Goal: Task Accomplishment & Management: Manage account settings

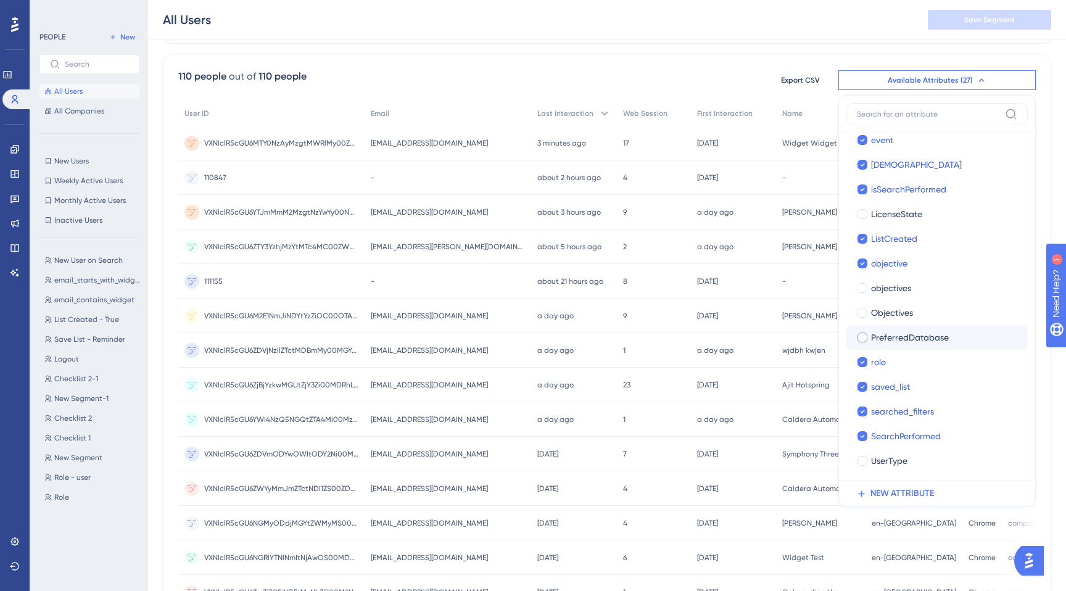
click at [880, 344] on span "PreferredDatabase" at bounding box center [910, 337] width 78 height 15
checkbox input "true"
click at [878, 315] on span "Objectives" at bounding box center [892, 312] width 42 height 15
checkbox input "true"
click at [896, 380] on span "saved_list" at bounding box center [890, 386] width 39 height 15
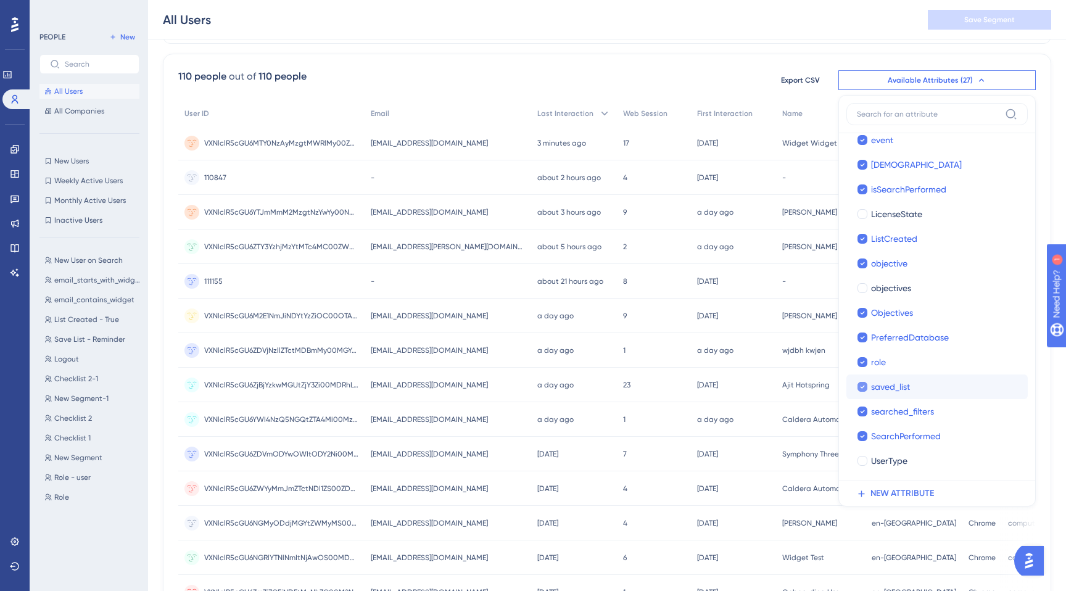
checkbox input "false"
click at [860, 288] on div at bounding box center [862, 288] width 10 height 10
checkbox input "true"
click at [884, 39] on div "Filter" at bounding box center [607, 21] width 888 height 46
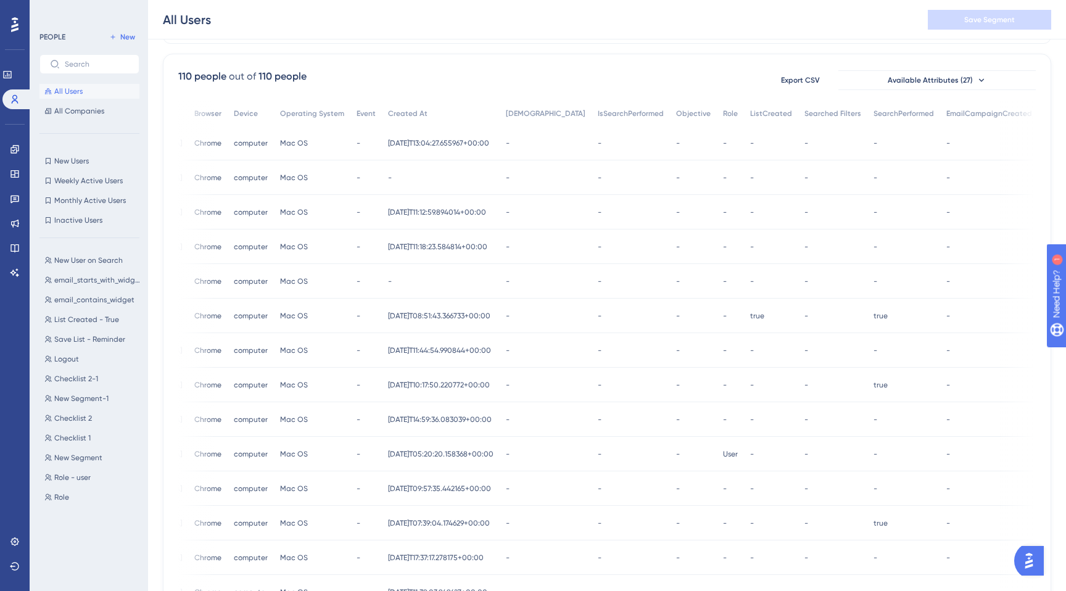
scroll to position [0, 809]
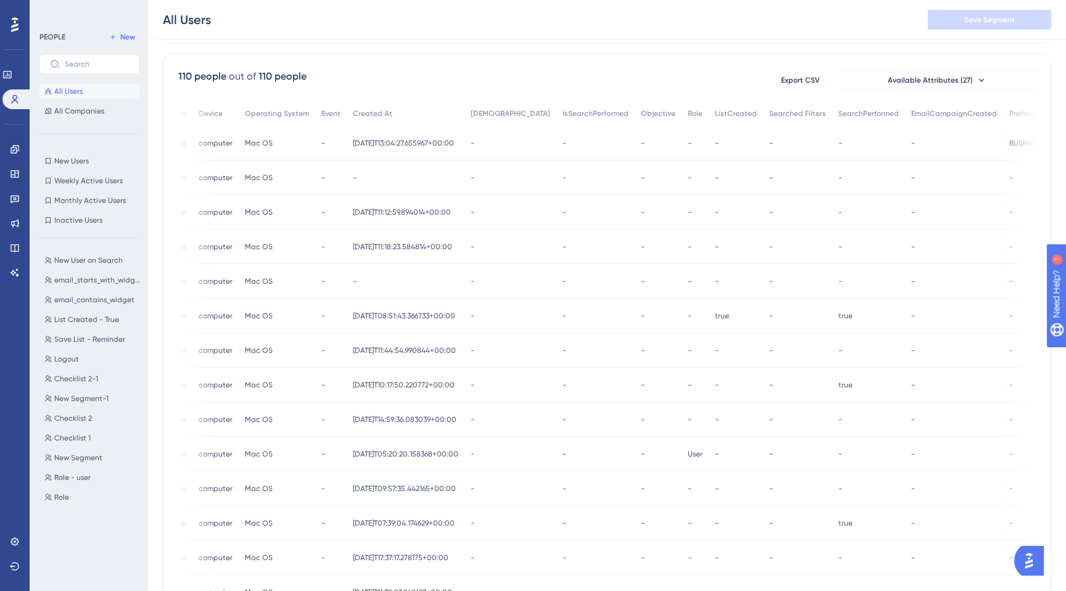
click at [763, 219] on div "-" at bounding box center [797, 212] width 69 height 35
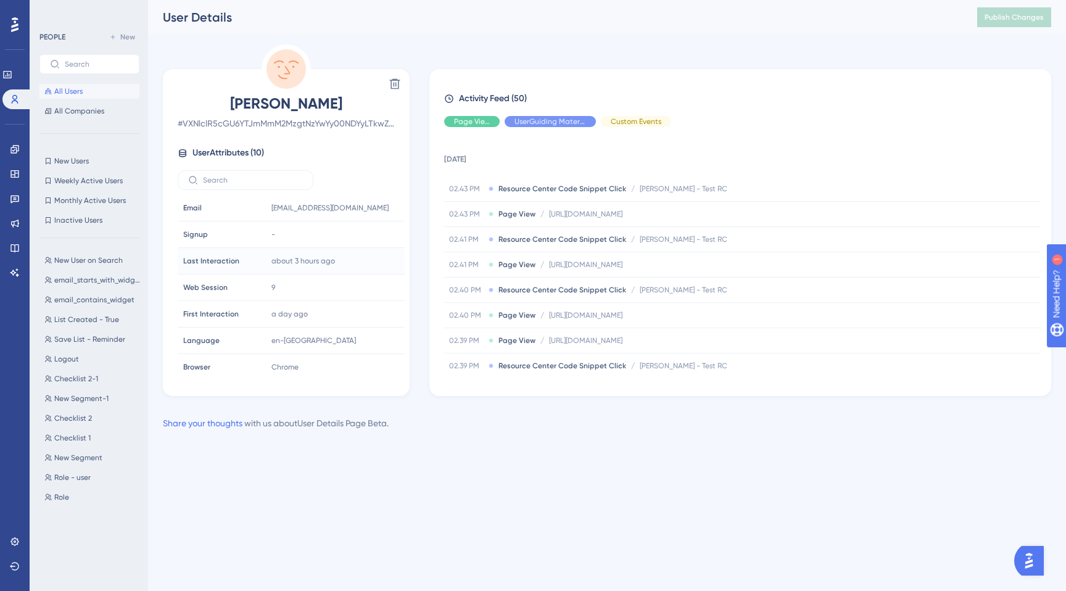
click at [212, 266] on div "Last Interaction Last Interaction" at bounding box center [220, 261] width 84 height 25
click at [1029, 558] on img "Open AI Assistant Launcher" at bounding box center [1029, 561] width 22 height 22
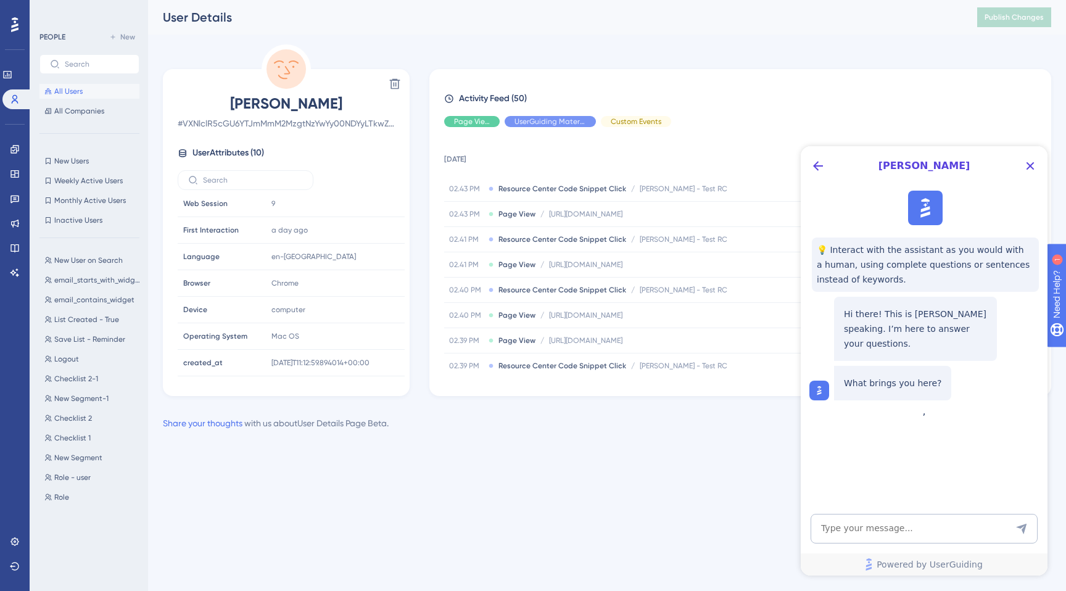
scroll to position [0, 0]
click at [875, 529] on textarea "AI Assistant Text Input" at bounding box center [924, 529] width 227 height 30
type textarea "Can I delete some atttributes in user?"
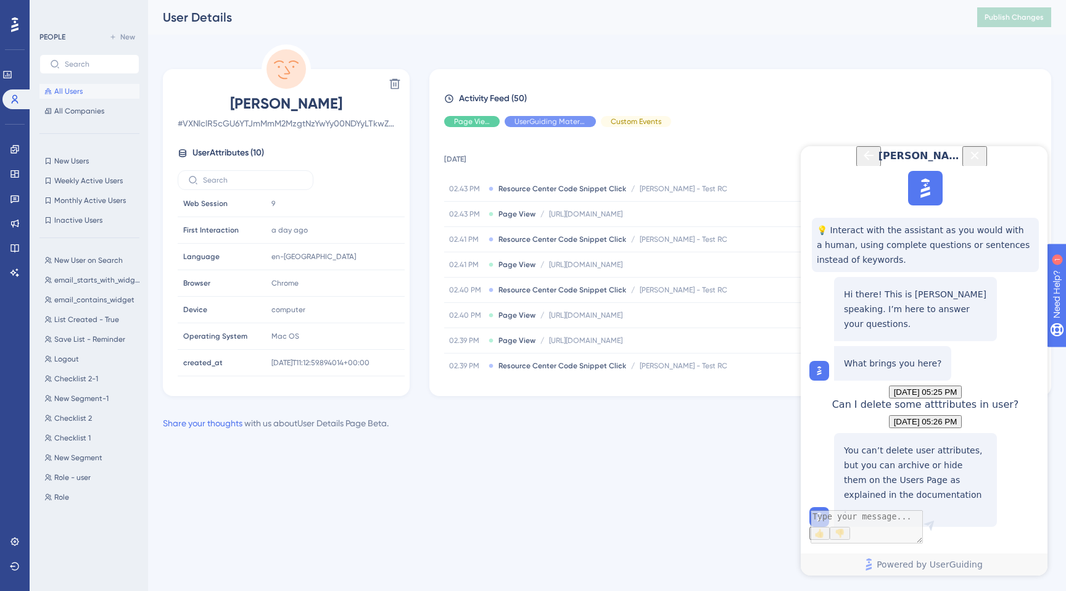
scroll to position [109, 0]
click at [730, 449] on div "Performance Users Engagement Widgets Feedback Product Updates Knowledge Base AI…" at bounding box center [607, 225] width 918 height 450
click at [982, 162] on icon "Close Button" at bounding box center [974, 155] width 15 height 15
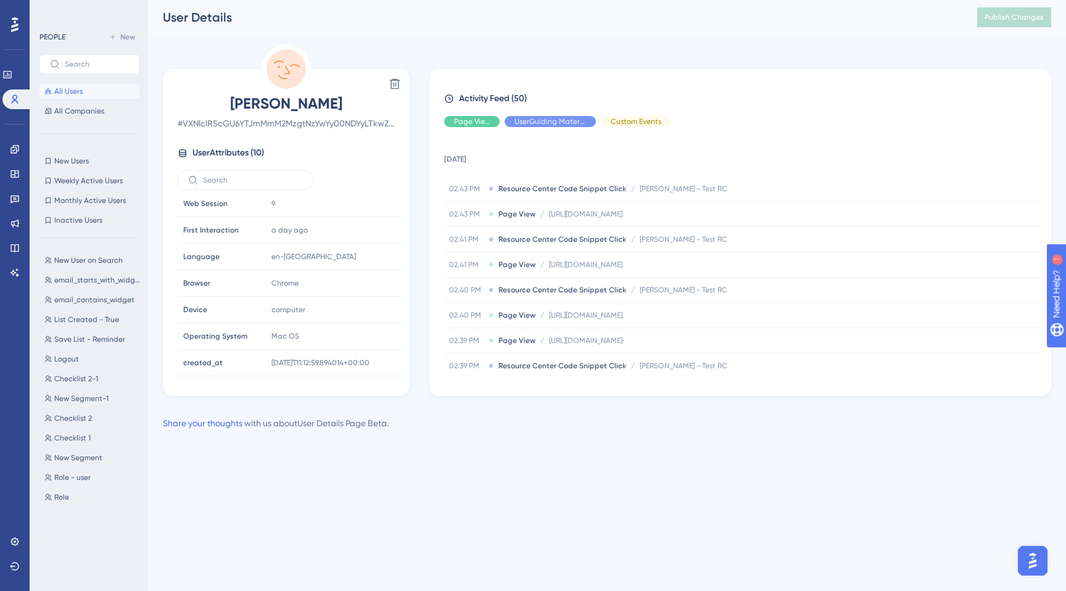
scroll to position [0, 0]
click at [53, 87] on button "All Users" at bounding box center [89, 91] width 100 height 15
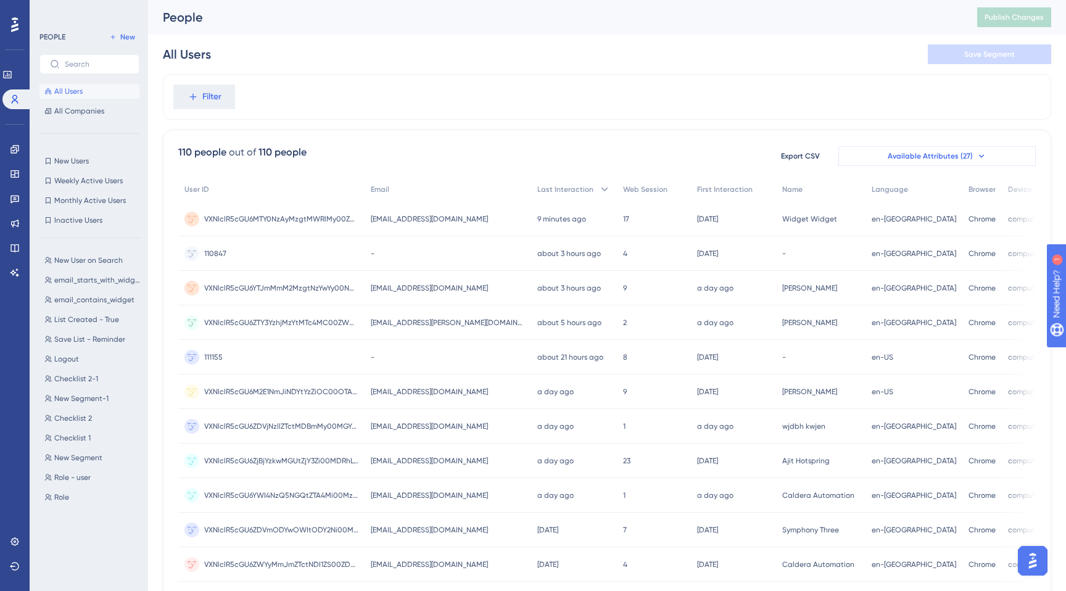
click at [946, 154] on span "Available Attributes (27)" at bounding box center [930, 156] width 85 height 10
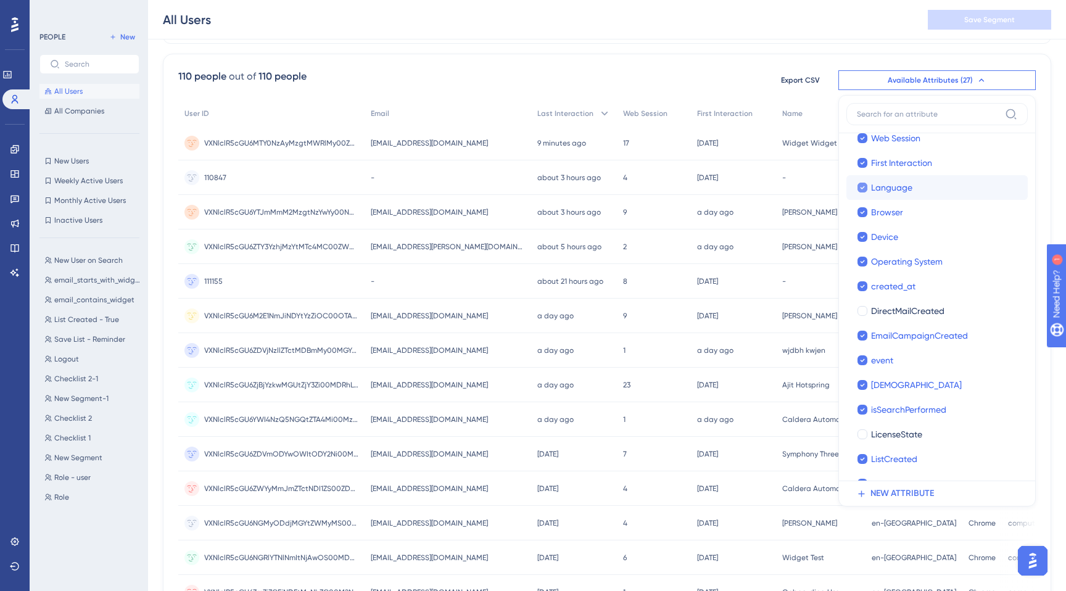
scroll to position [125, 0]
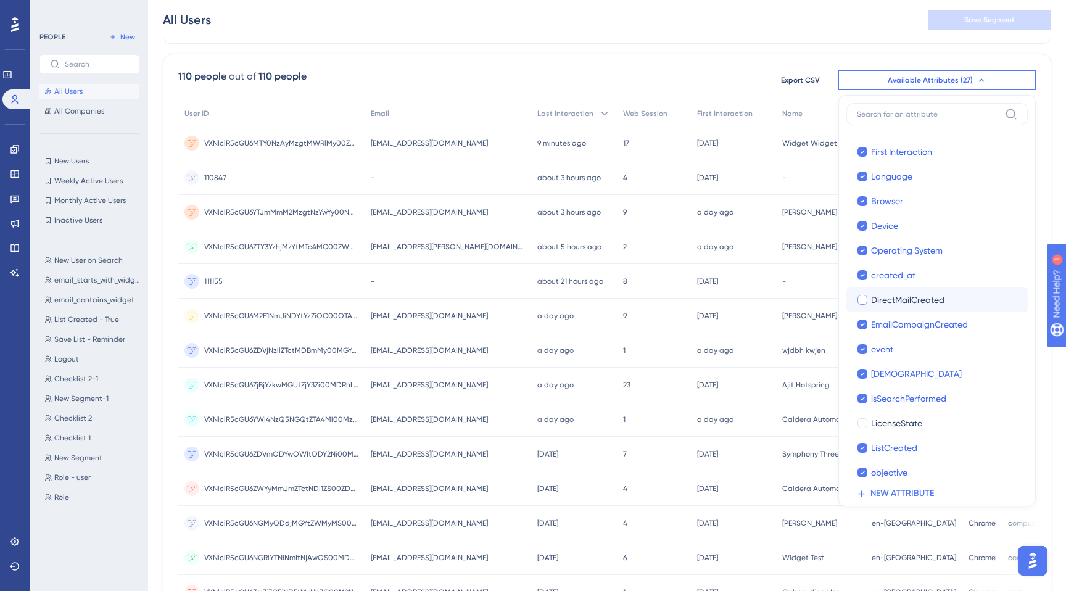
click at [893, 295] on span "DirectMailCreated" at bounding box center [907, 299] width 73 height 15
click at [893, 299] on span "DirectMailCreated" at bounding box center [907, 299] width 73 height 15
checkbox input "false"
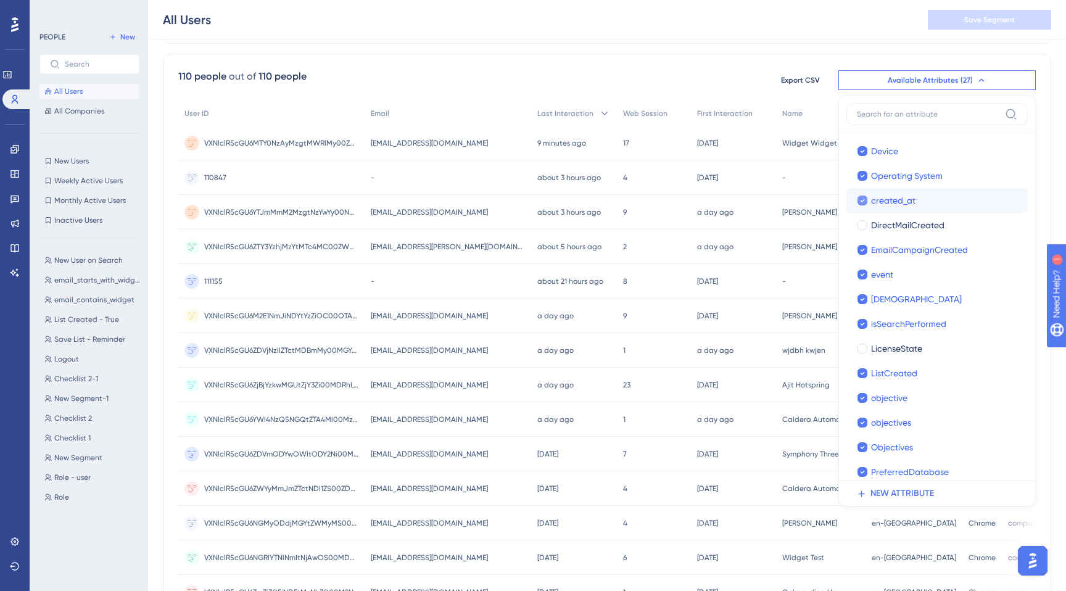
scroll to position [207, 0]
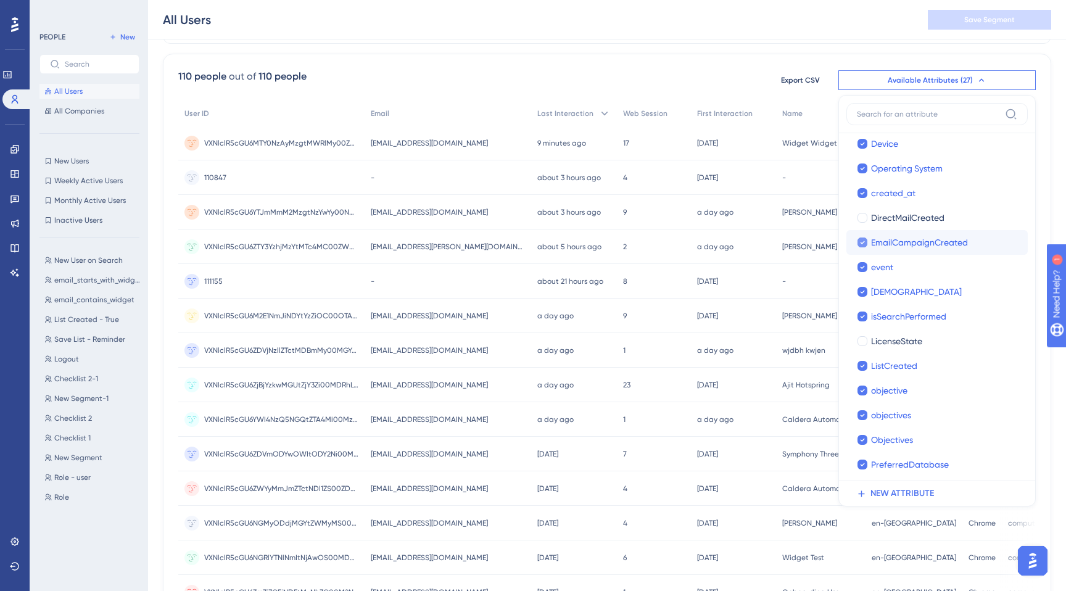
click at [895, 246] on span "EmailCampaignCreated" at bounding box center [919, 242] width 97 height 15
checkbox input "false"
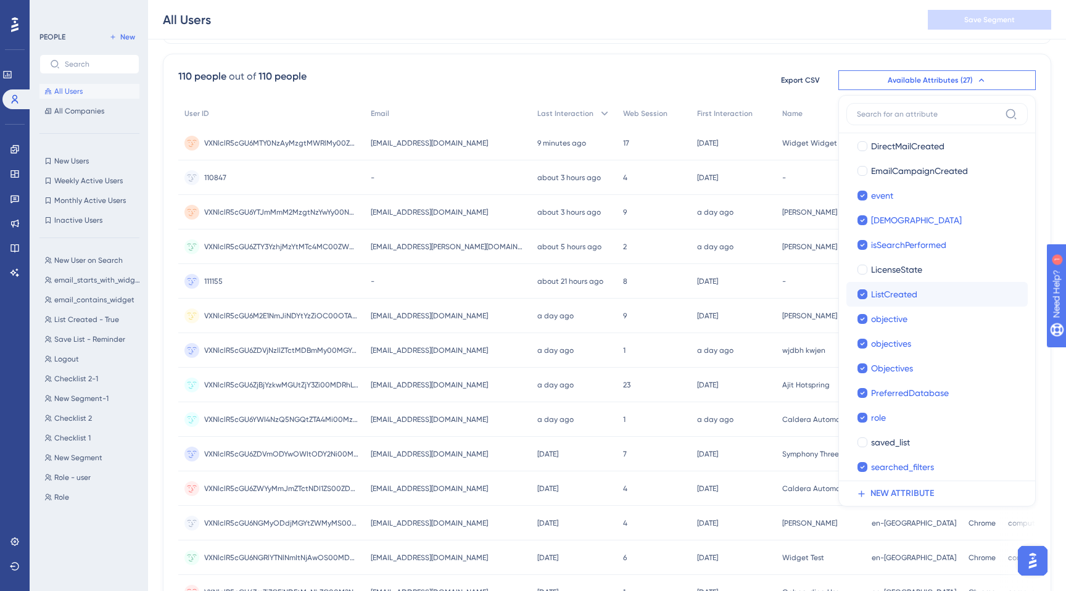
scroll to position [291, 0]
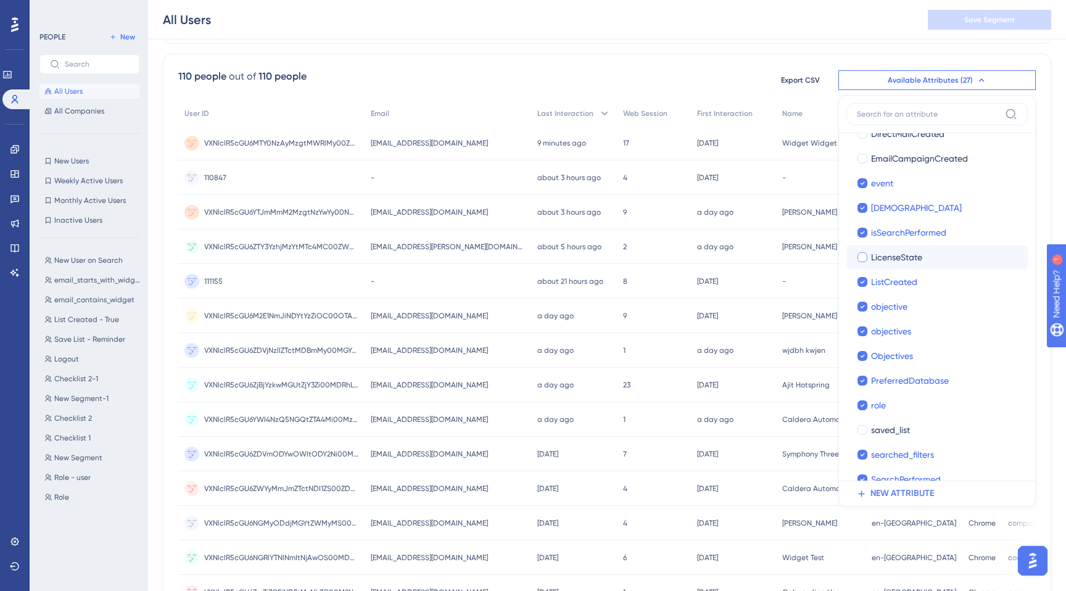
click at [895, 262] on span "LicenseState" at bounding box center [896, 257] width 51 height 15
checkbox input "true"
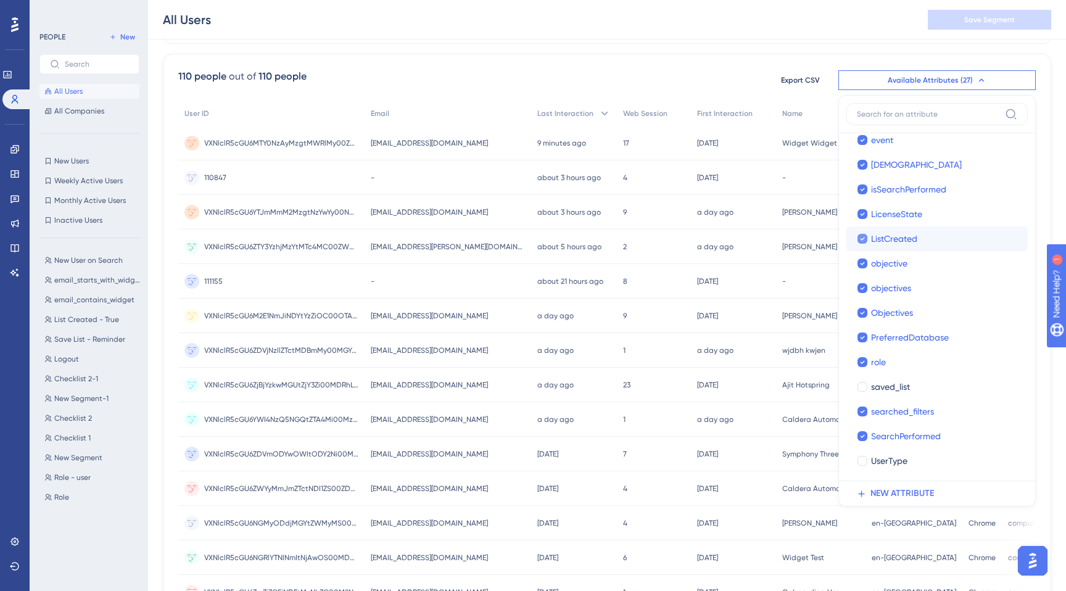
click at [892, 240] on span "ListCreated" at bounding box center [894, 238] width 46 height 15
checkbox input "false"
click at [892, 263] on span "objective" at bounding box center [889, 263] width 36 height 15
checkbox input "false"
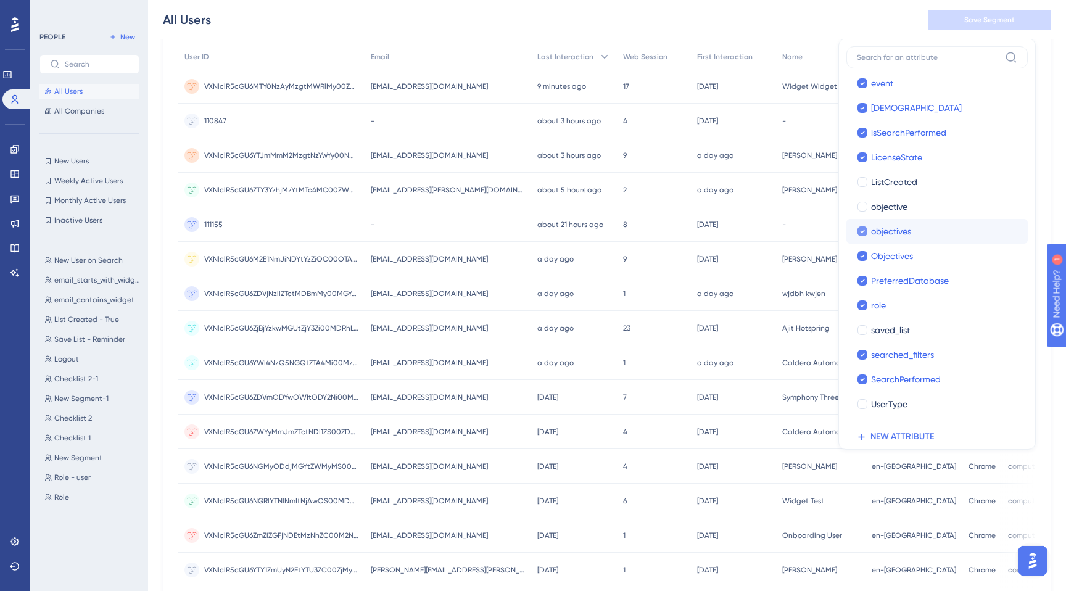
click at [888, 230] on span "objectives" at bounding box center [891, 231] width 40 height 15
checkbox input "false"
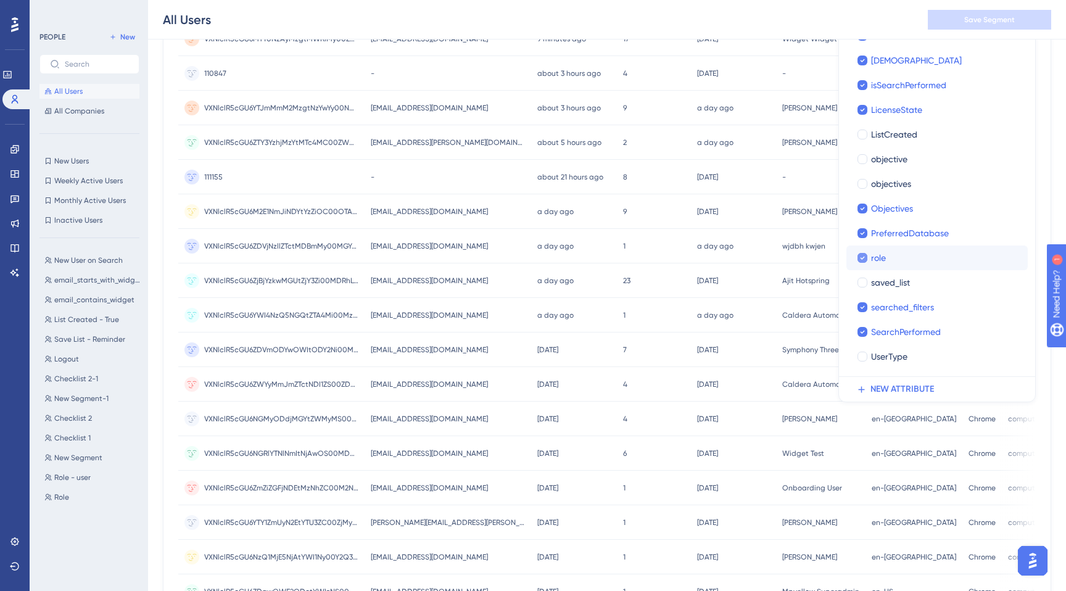
click at [896, 258] on div "role" at bounding box center [944, 257] width 147 height 15
checkbox input "false"
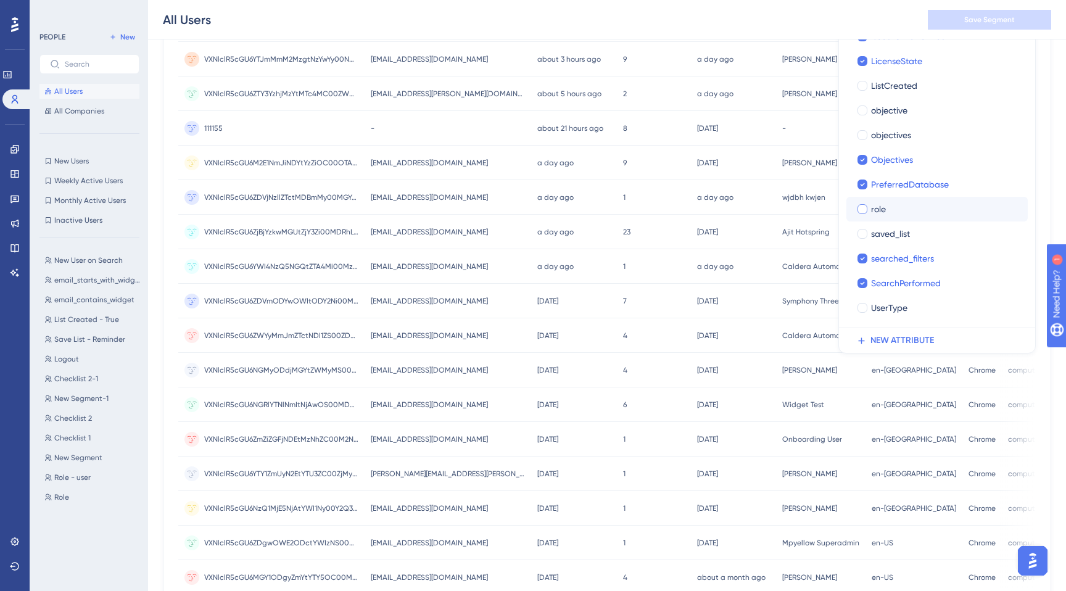
scroll to position [241, 0]
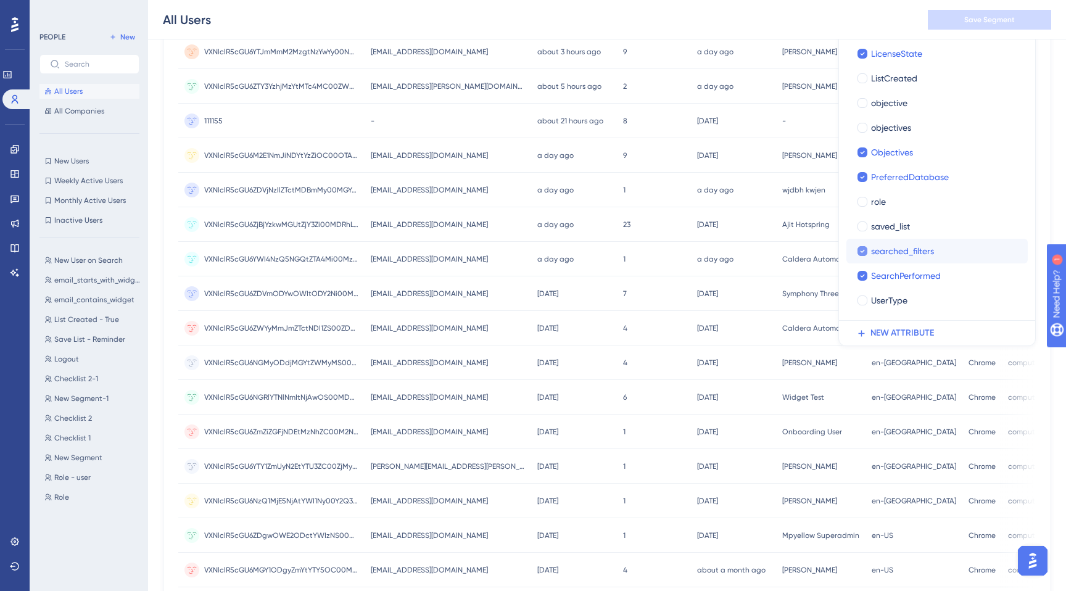
click at [912, 249] on span "searched_filters" at bounding box center [902, 251] width 63 height 15
checkbox input "false"
click at [912, 273] on span "SearchPerformed" at bounding box center [906, 275] width 70 height 15
checkbox input "false"
click at [893, 299] on span "UserType" at bounding box center [889, 300] width 36 height 15
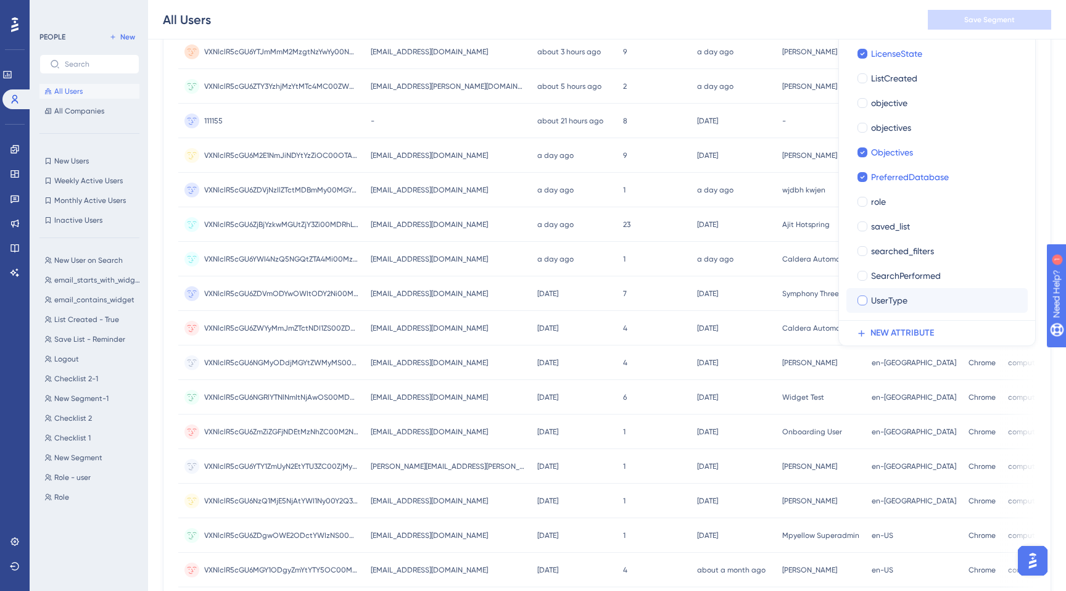
checkbox input "true"
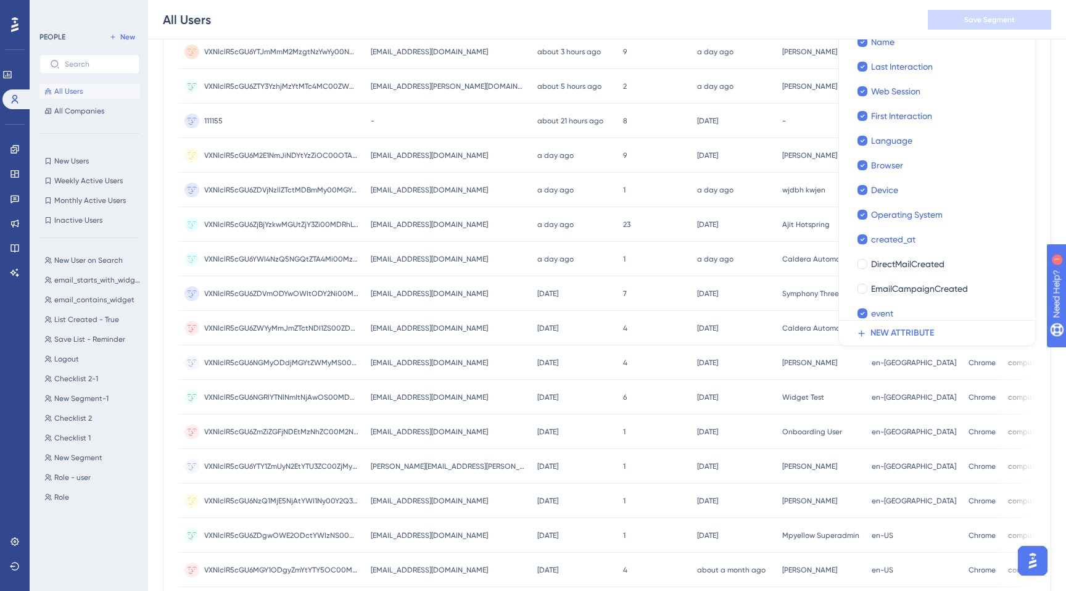
scroll to position [0, 0]
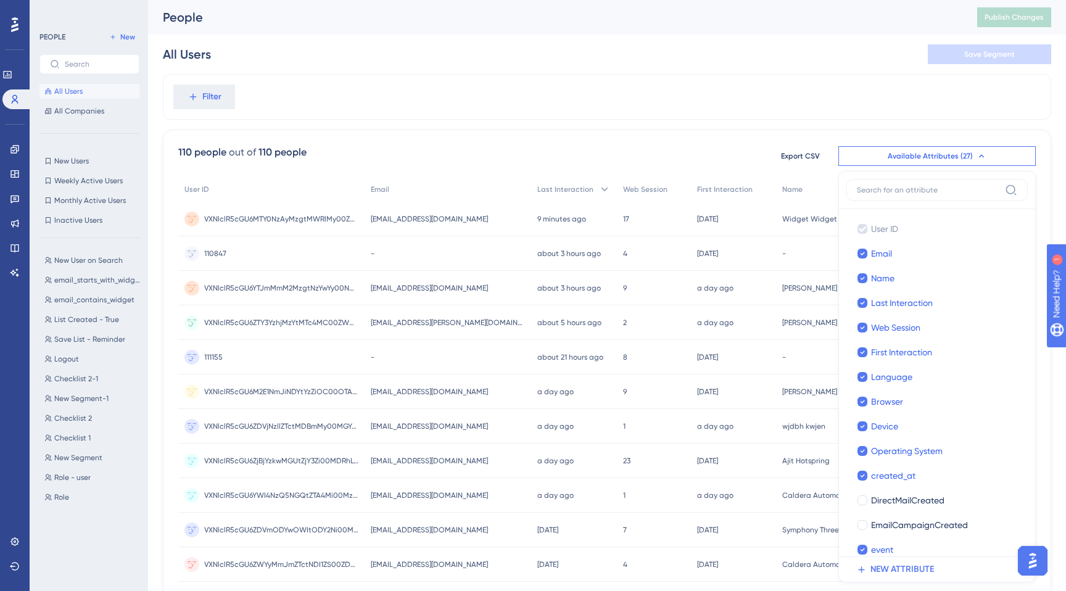
click at [871, 97] on div "Filter" at bounding box center [607, 97] width 888 height 46
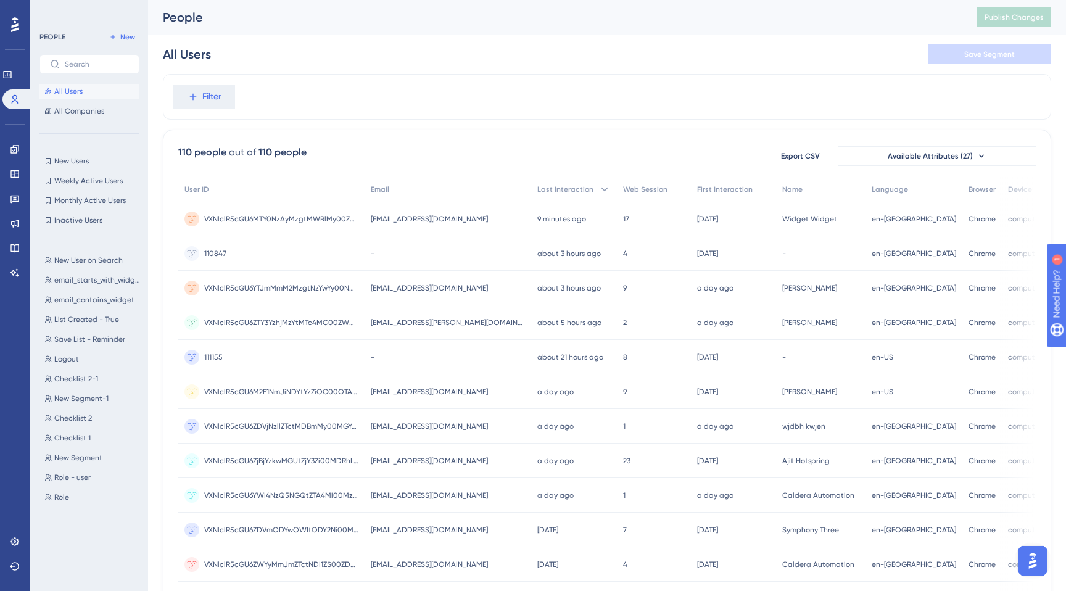
click at [766, 104] on div "Filter" at bounding box center [607, 97] width 888 height 46
click at [458, 220] on span "[EMAIL_ADDRESS][DOMAIN_NAME]" at bounding box center [429, 219] width 117 height 10
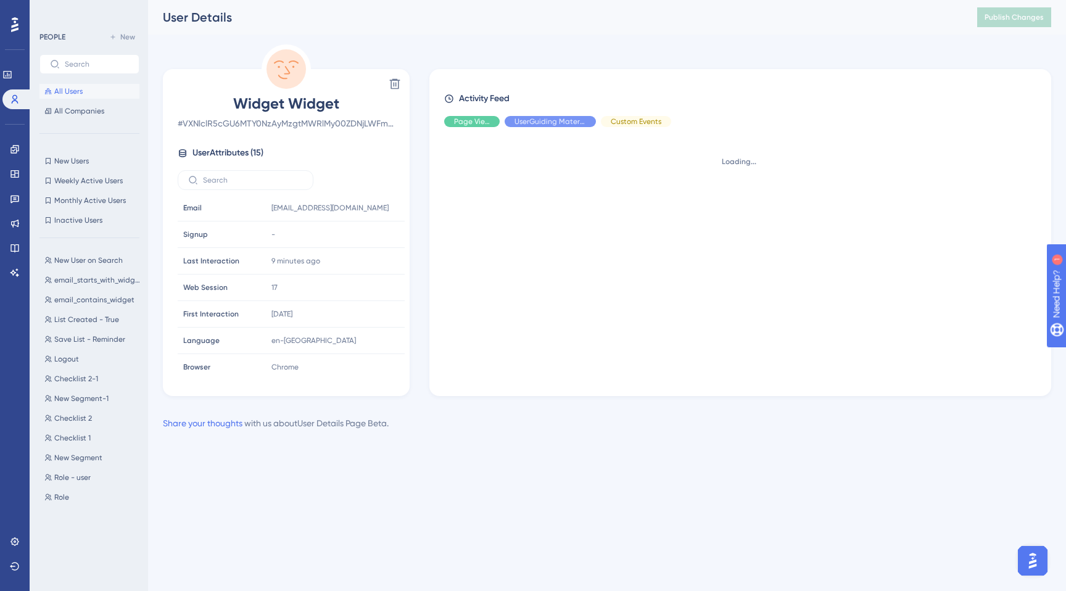
click at [494, 139] on div "Loading..." at bounding box center [745, 256] width 602 height 239
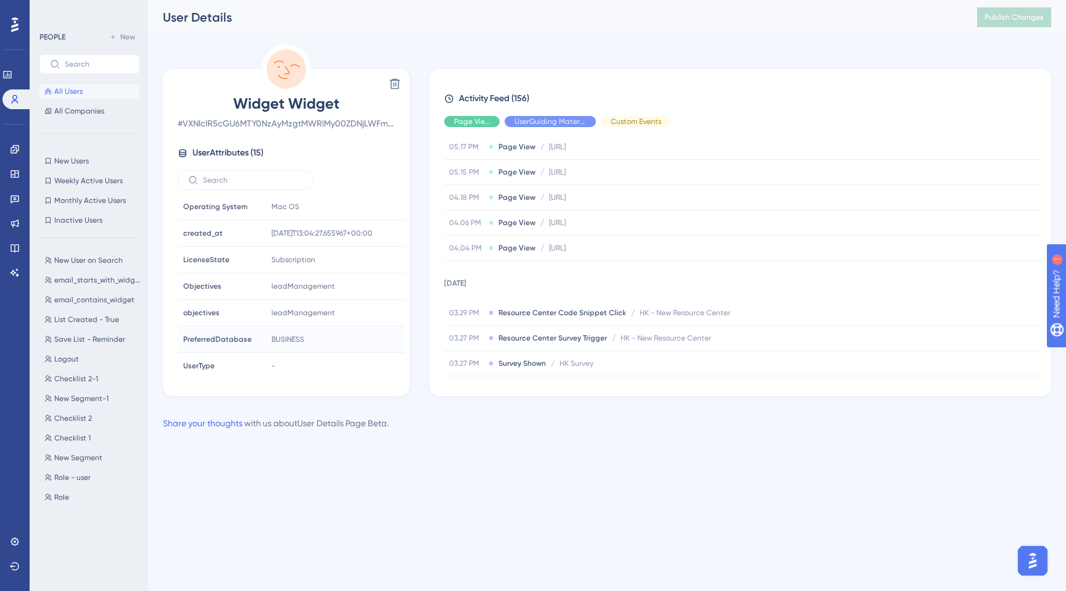
scroll to position [217, 0]
